Goal: Task Accomplishment & Management: Use online tool/utility

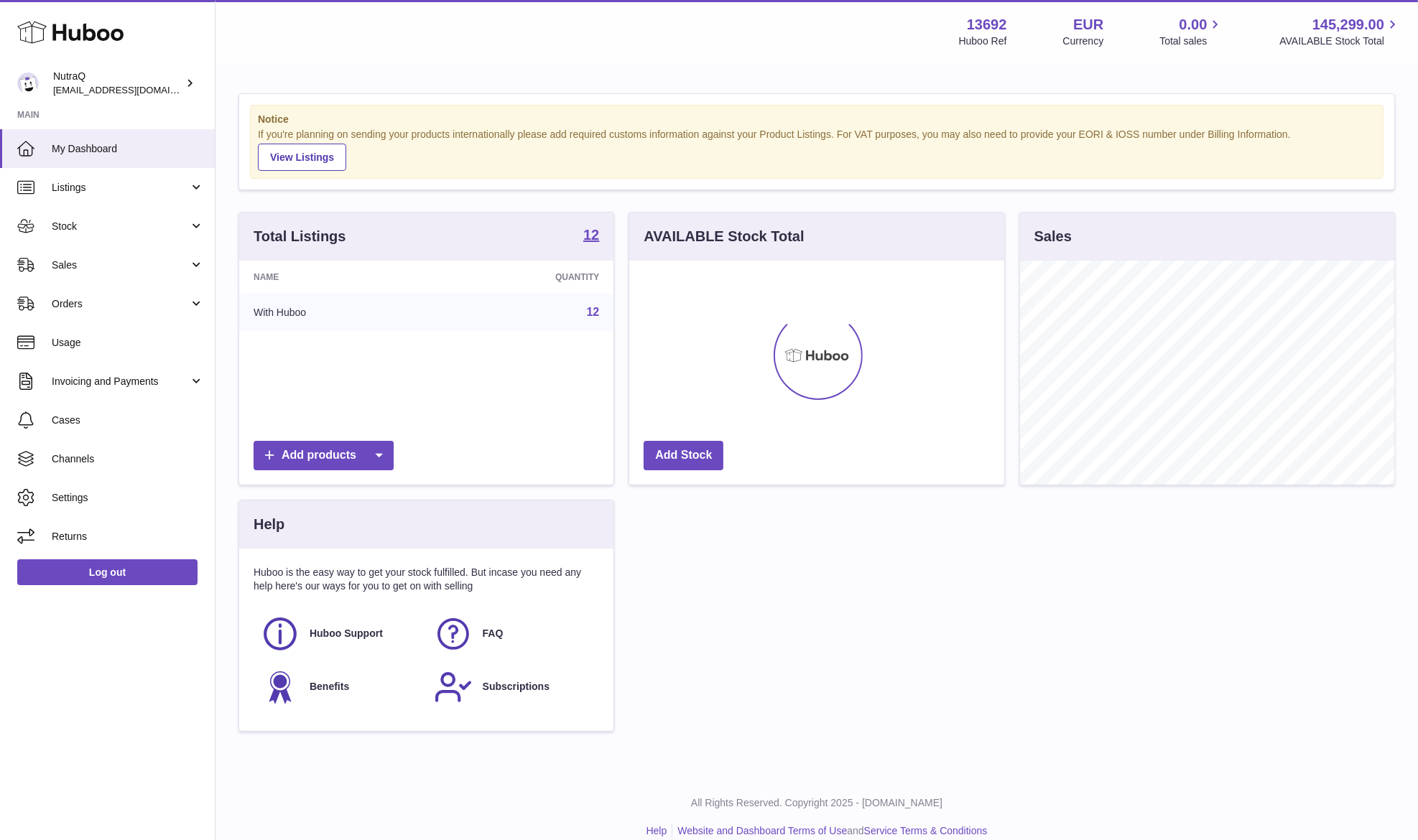
scroll to position [224, 374]
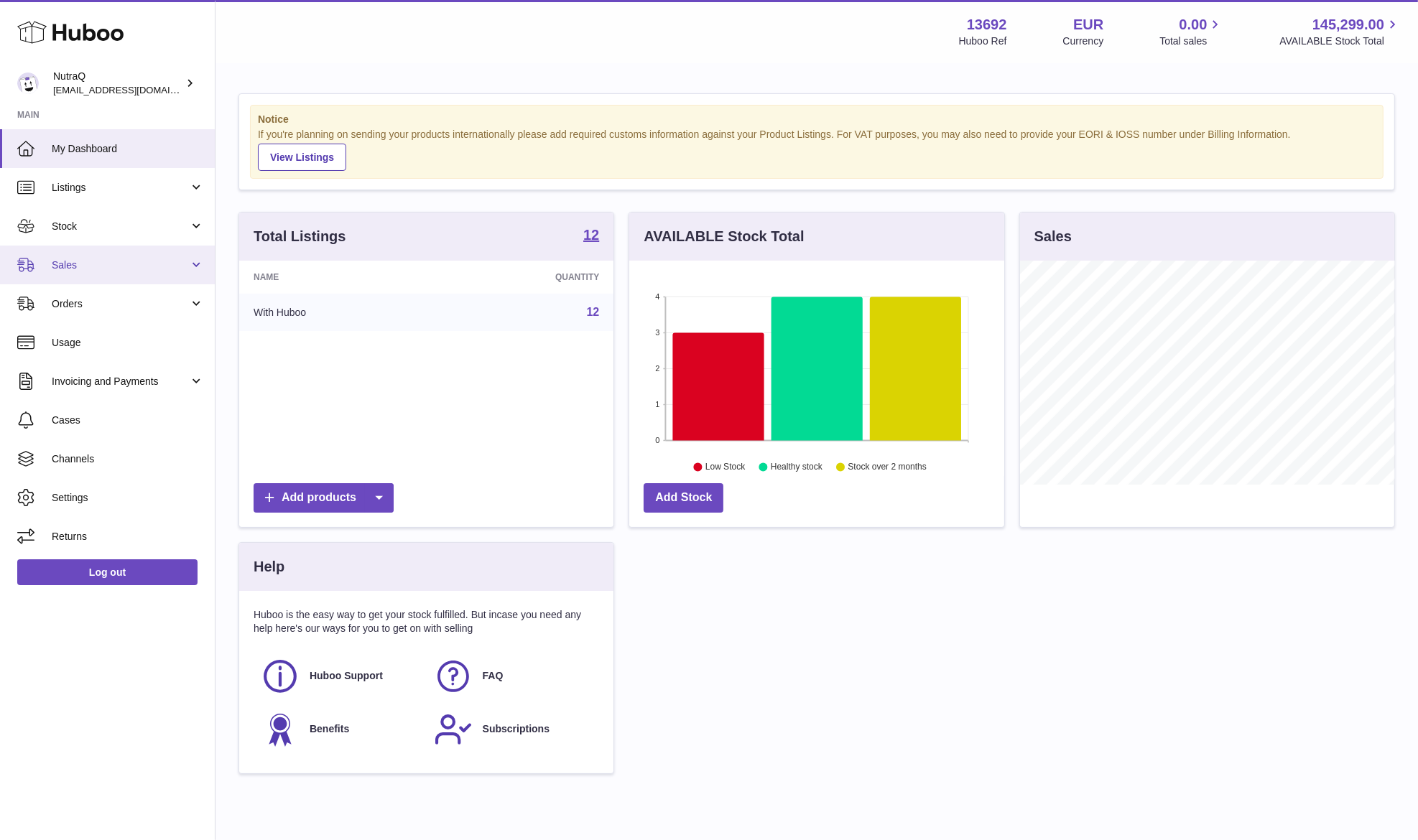
click at [167, 261] on span "Sales" at bounding box center [120, 265] width 137 height 14
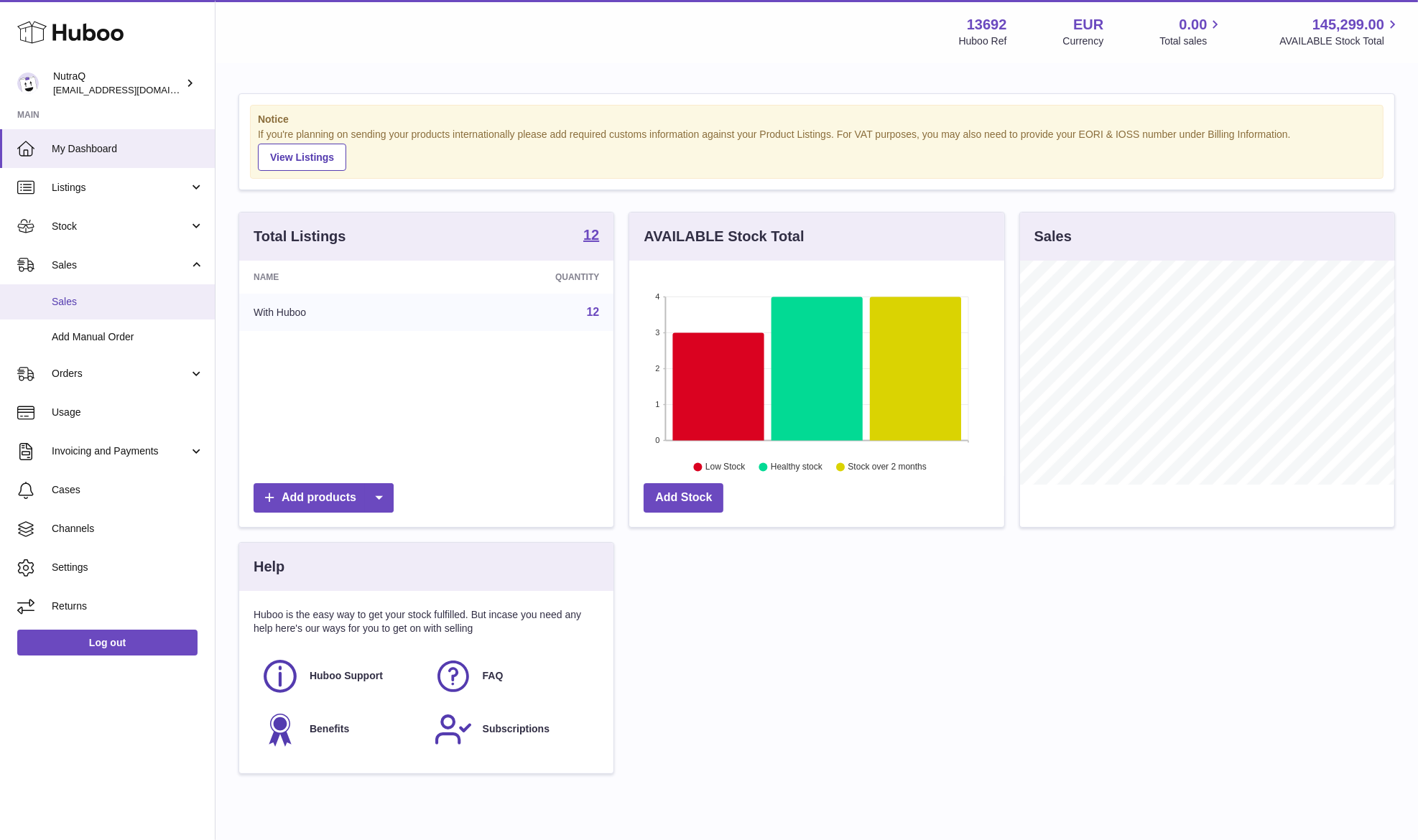
click at [144, 305] on span "Sales" at bounding box center [128, 302] width 152 height 14
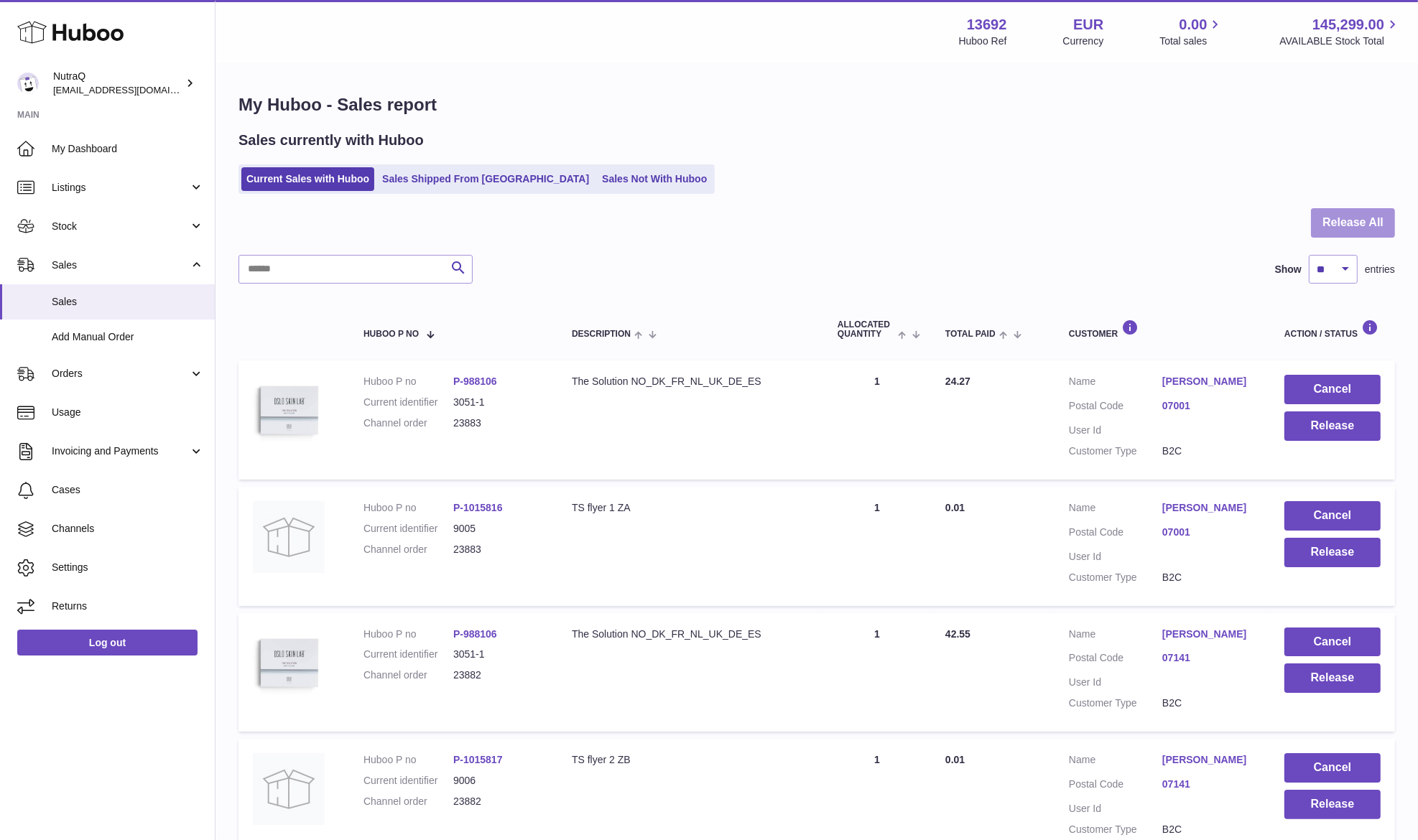
click at [1342, 220] on button "Release All" at bounding box center [1352, 222] width 84 height 29
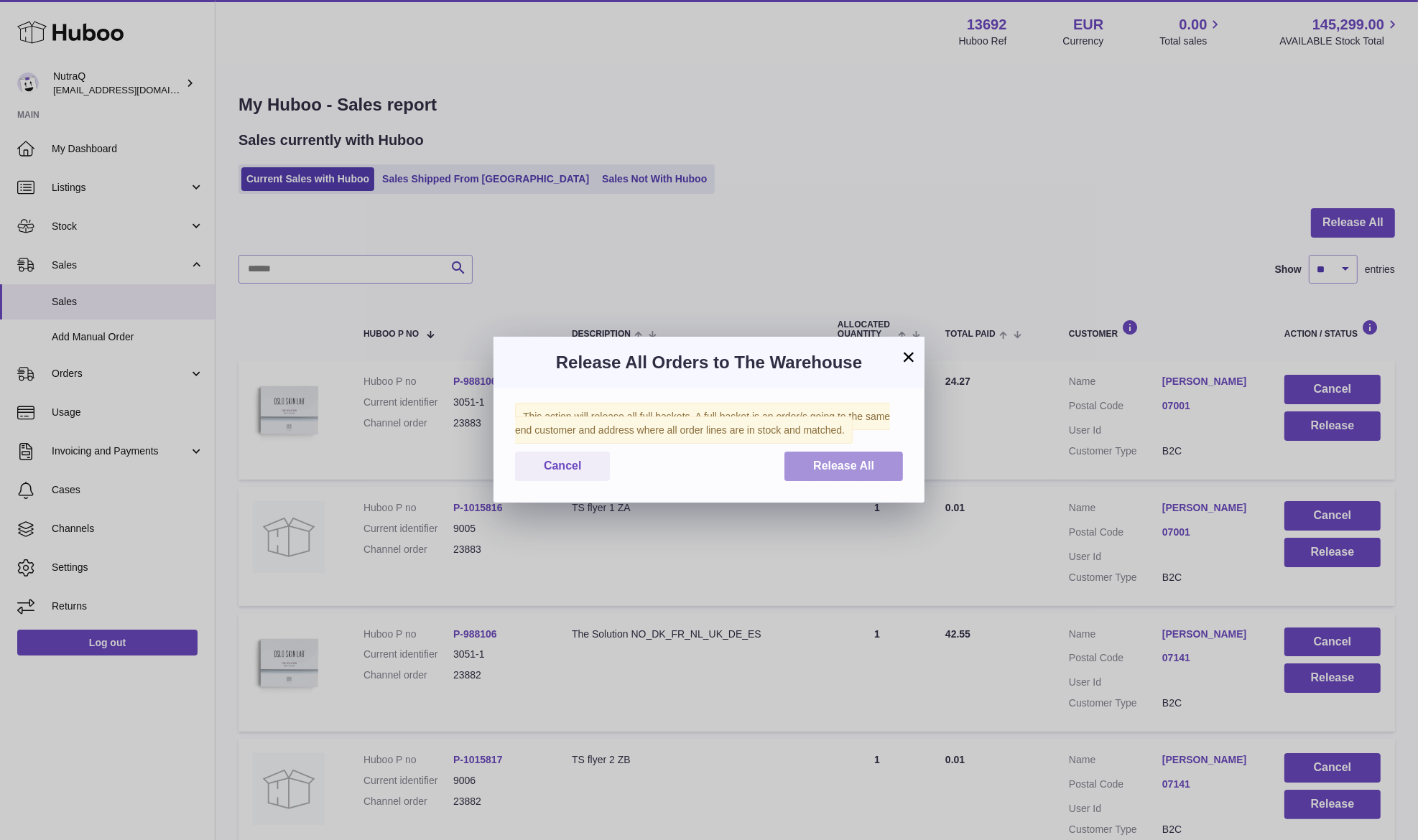
click at [864, 469] on span "Release All" at bounding box center [843, 466] width 61 height 12
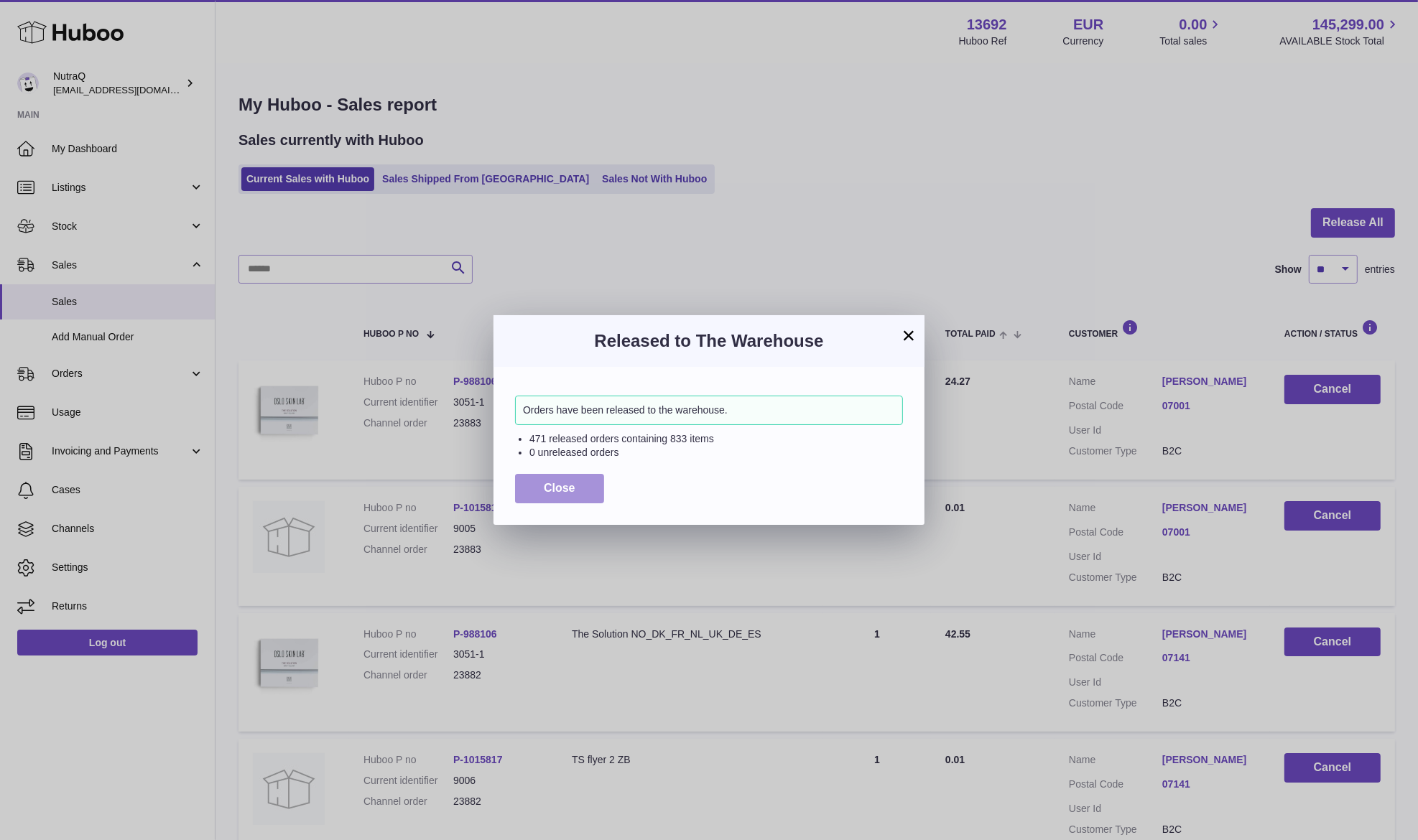
click at [592, 492] on button "Close" at bounding box center [559, 488] width 89 height 29
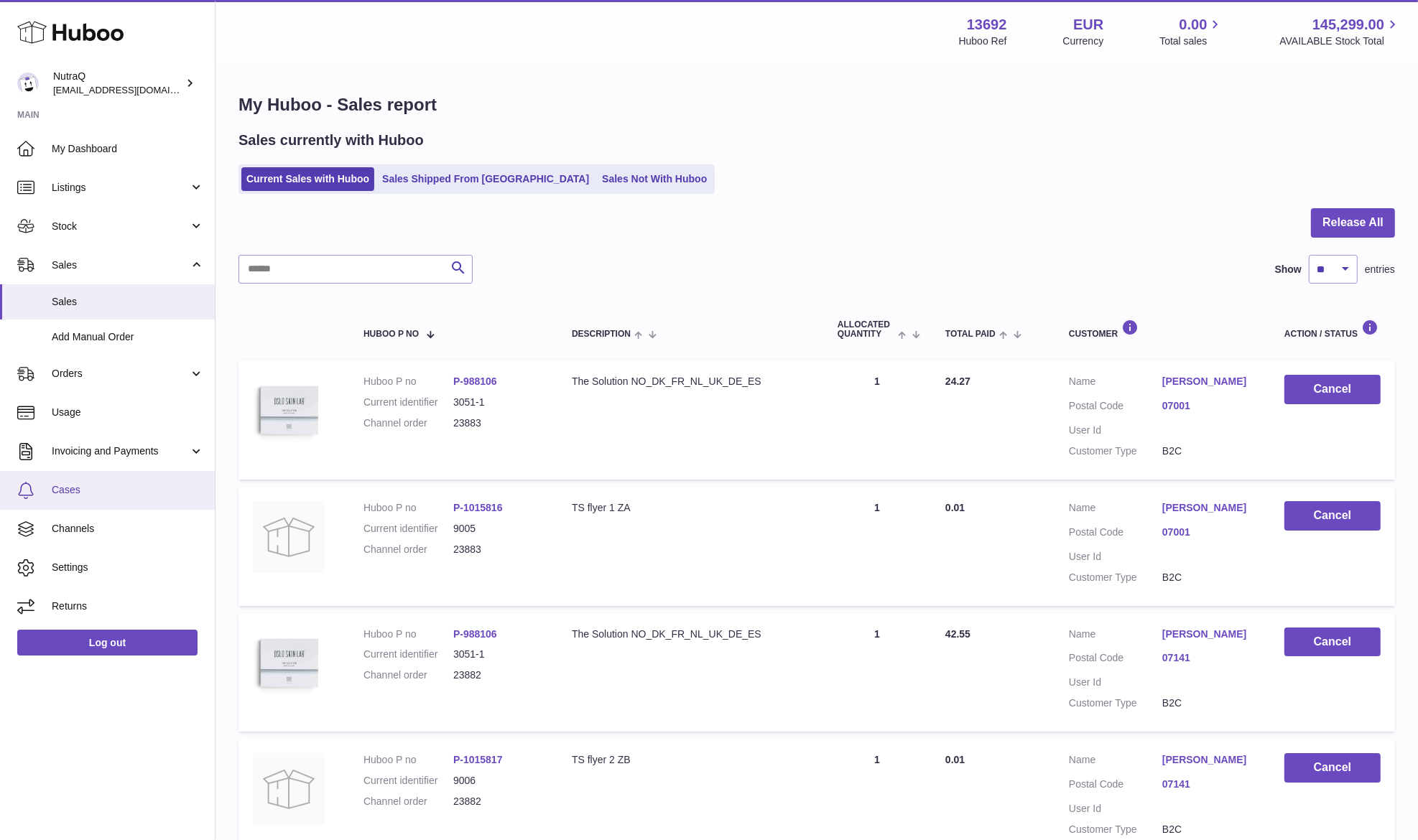
click at [110, 495] on span "Cases" at bounding box center [128, 490] width 152 height 14
